Goal: Task Accomplishment & Management: Manage account settings

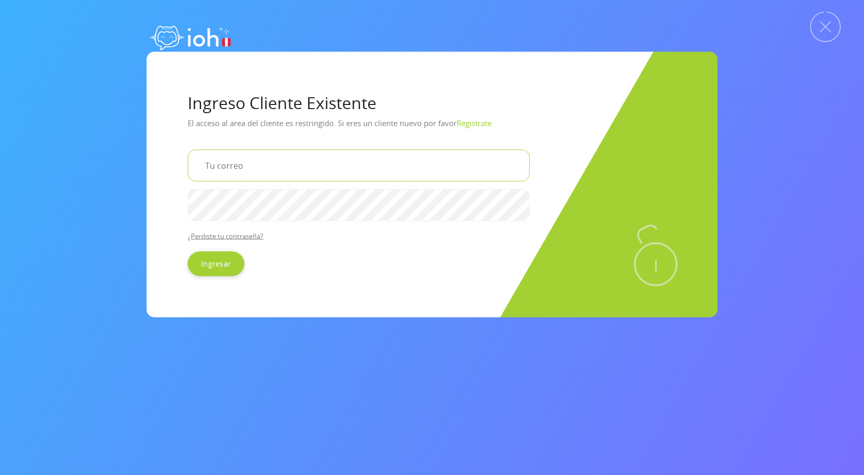
click at [401, 163] on input "email" at bounding box center [359, 165] width 342 height 32
type input "moiseswipio@upeu.edu.pe"
click at [188, 251] on input "Ingresar" at bounding box center [216, 263] width 57 height 25
